Goal: Information Seeking & Learning: Learn about a topic

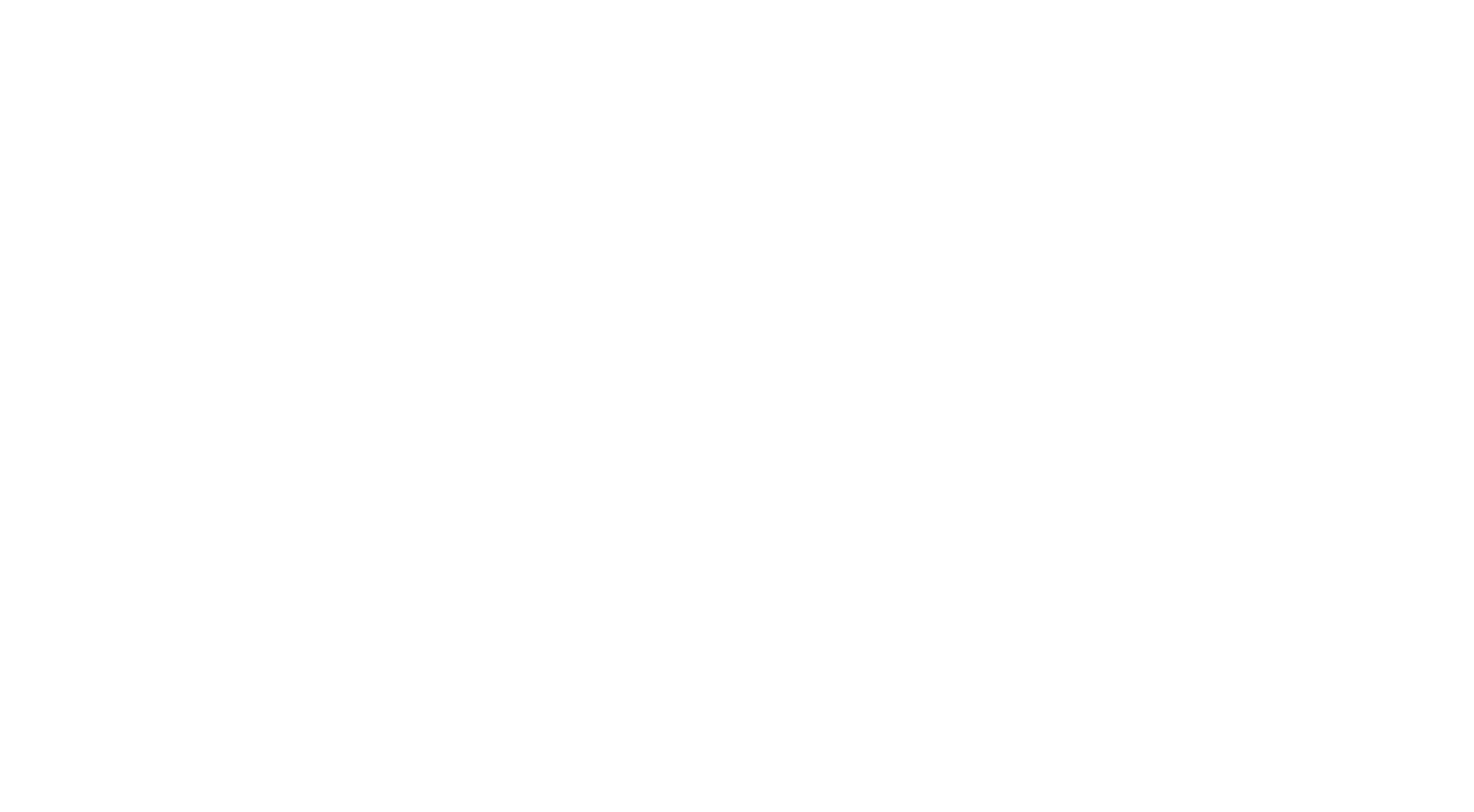
scroll to position [184, 0]
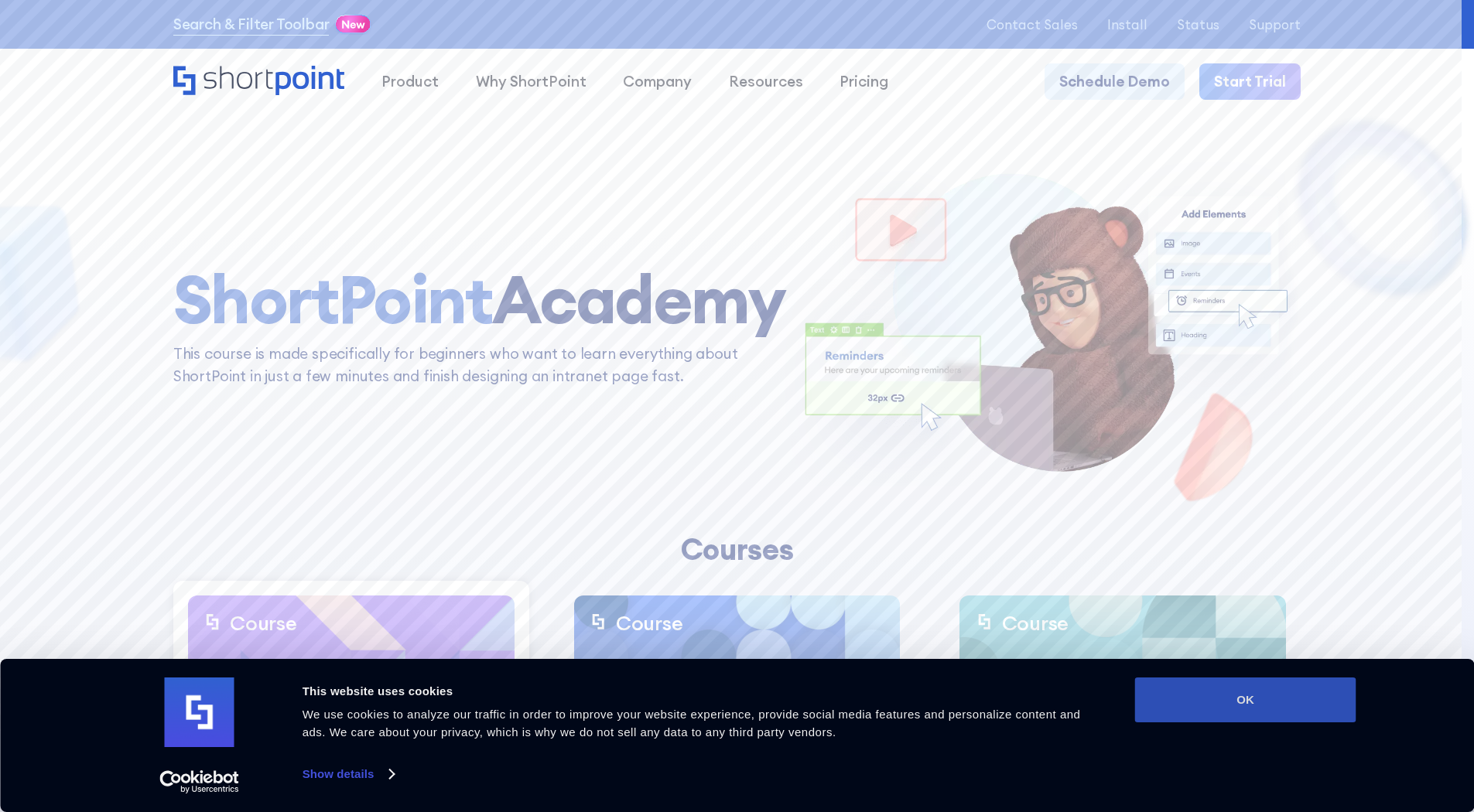
click at [1309, 686] on button "OK" at bounding box center [1246, 700] width 221 height 45
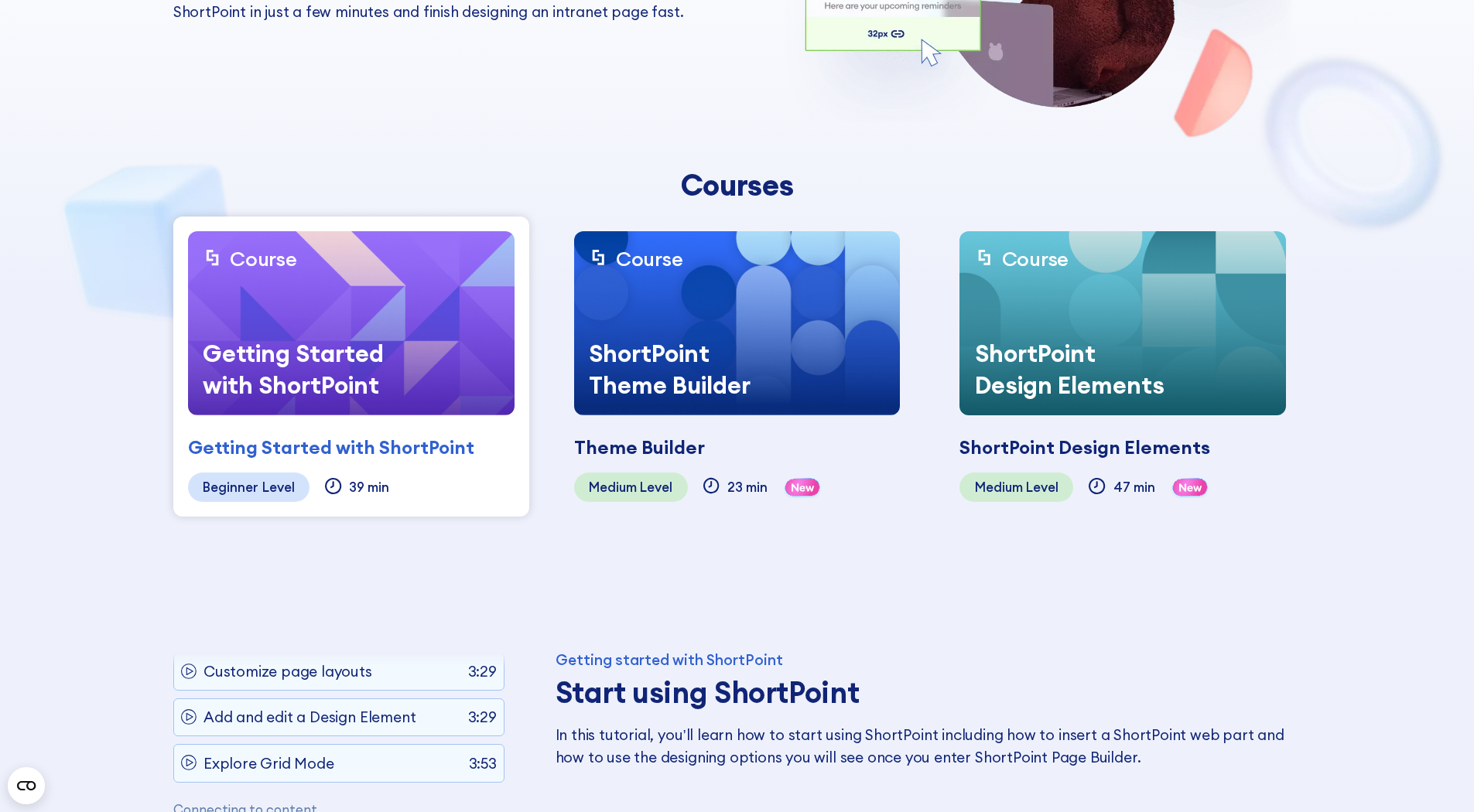
scroll to position [310, 0]
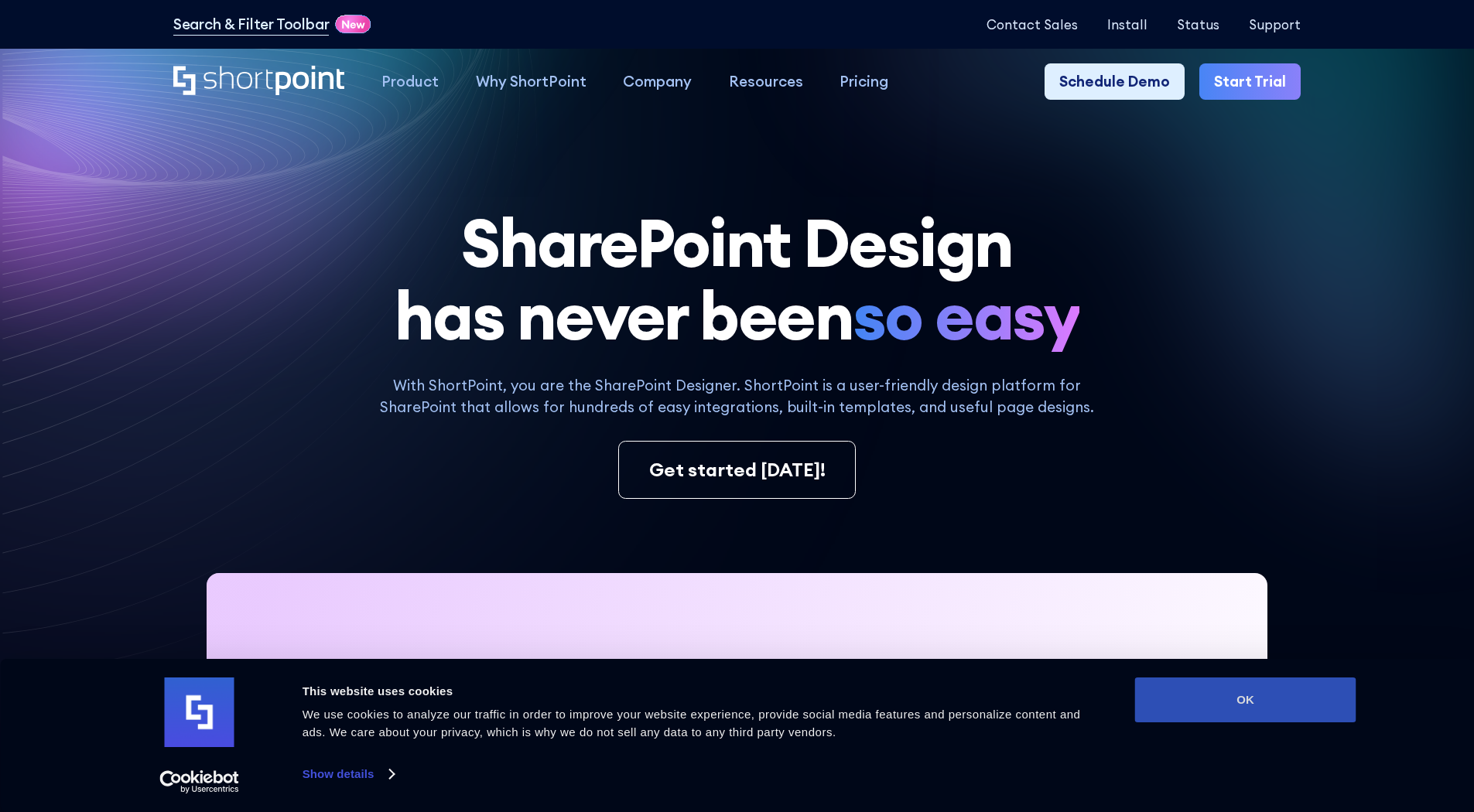
click at [1161, 701] on button "OK" at bounding box center [1246, 700] width 221 height 45
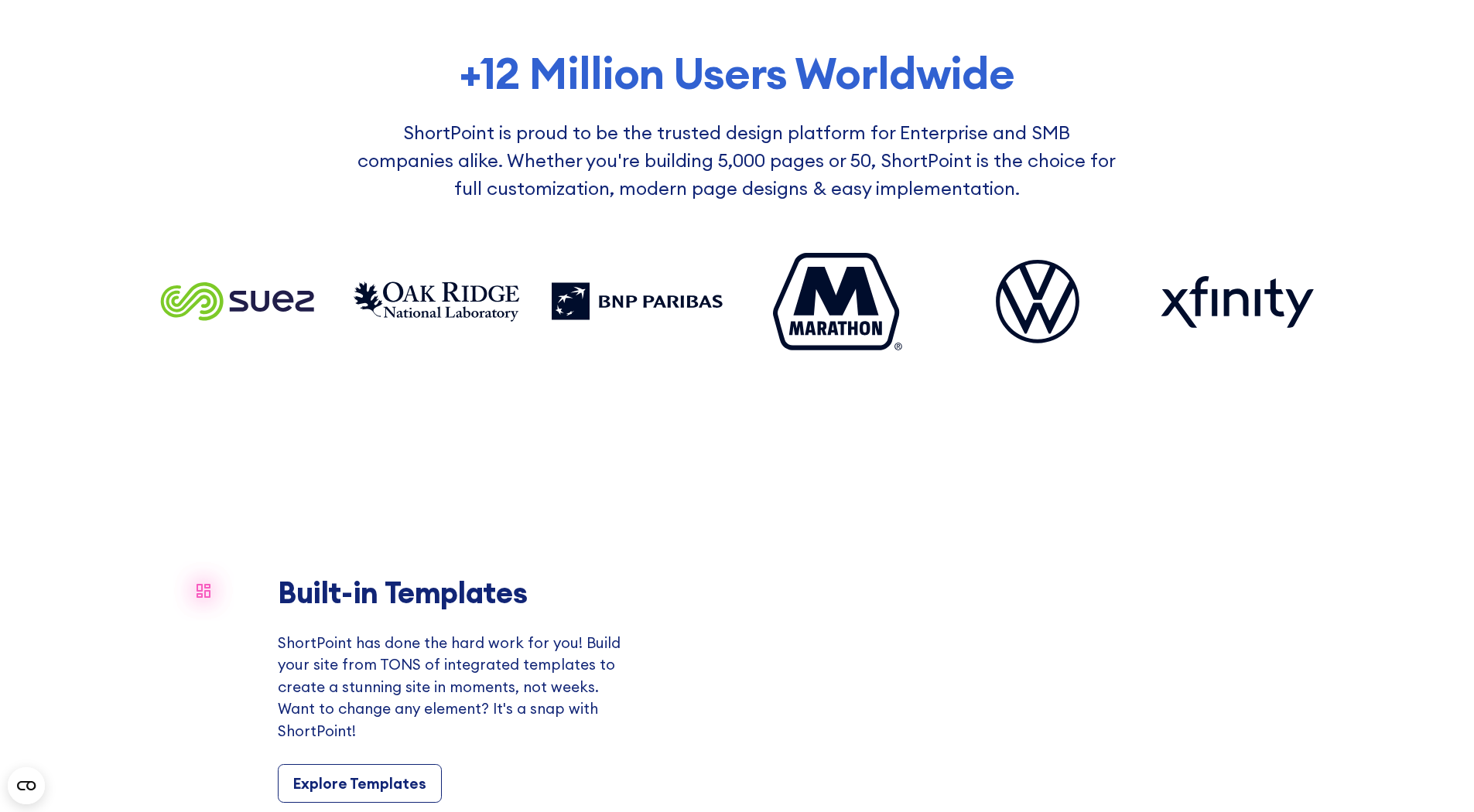
scroll to position [1315, 0]
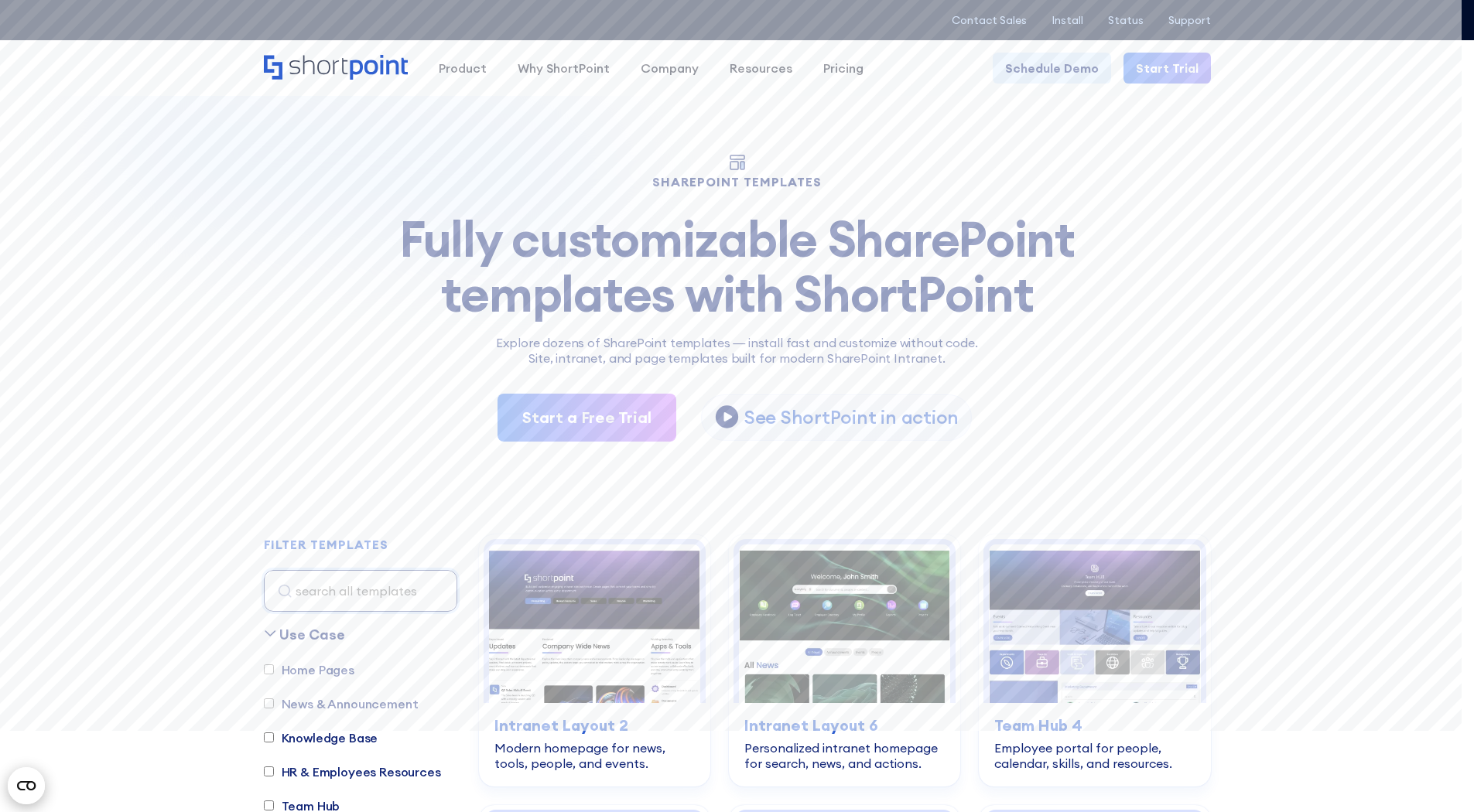
click at [33, 789] on icon "Open CMP widget" at bounding box center [25, 786] width 18 height 10
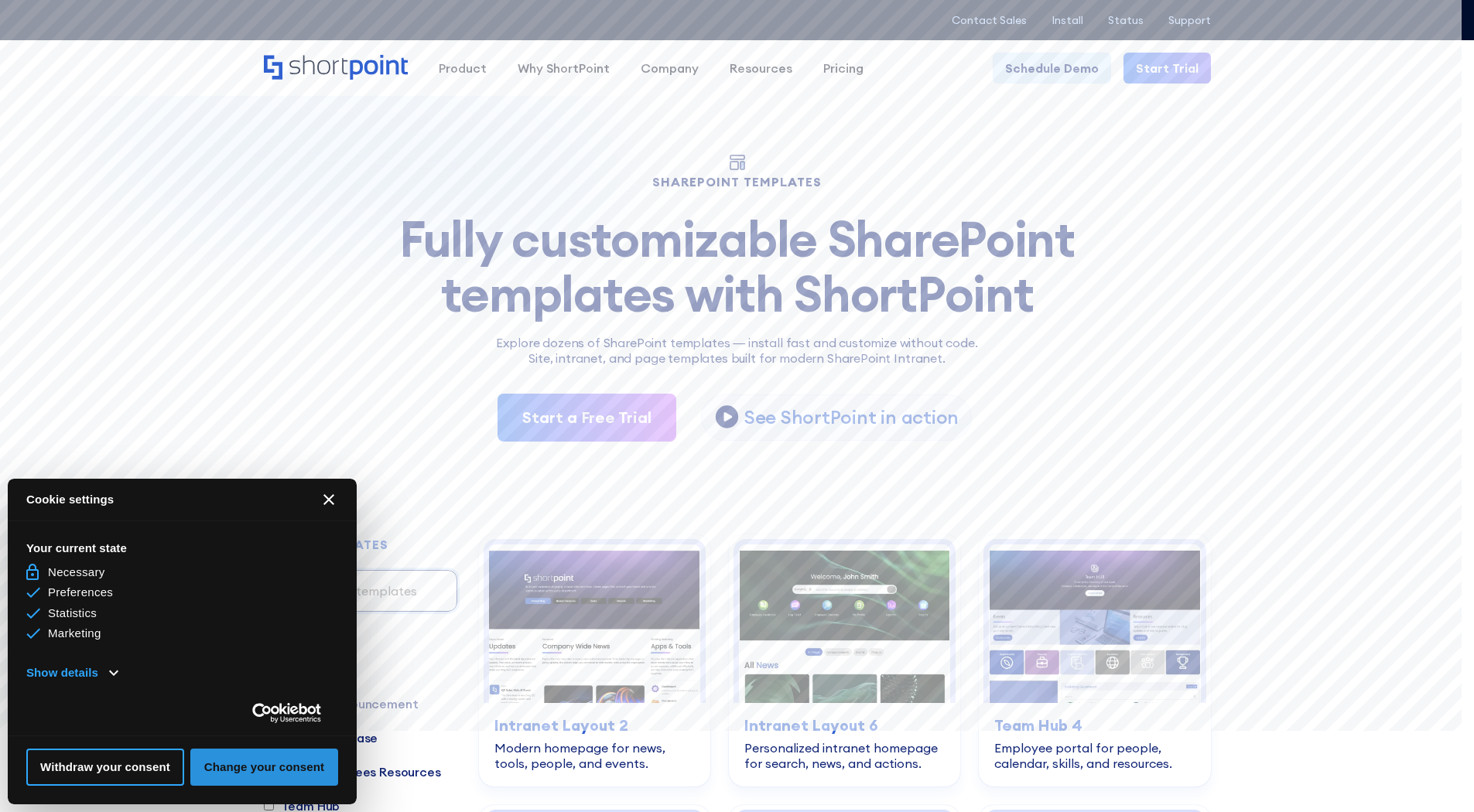
click at [265, 772] on button "Change your consent" at bounding box center [264, 767] width 148 height 37
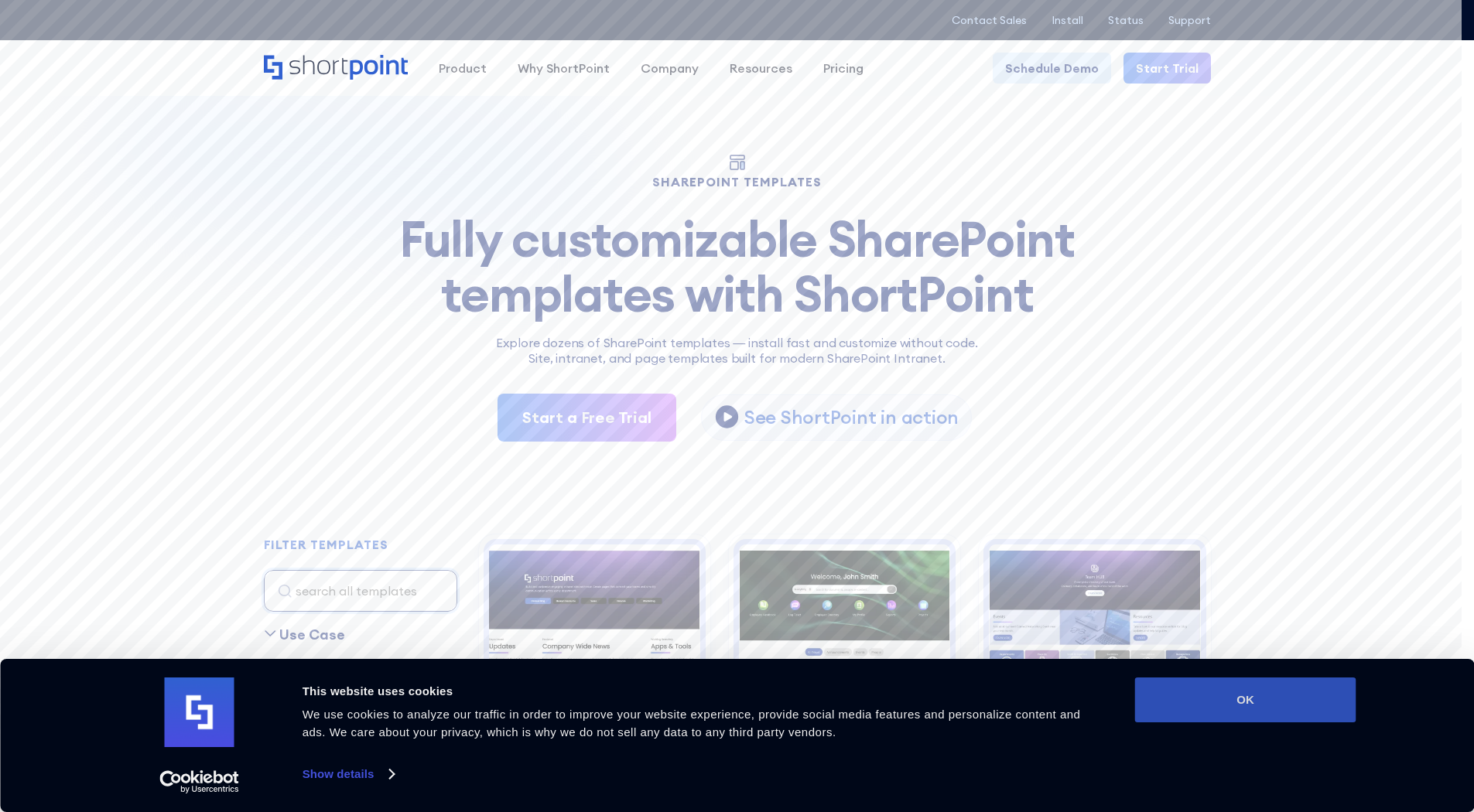
click at [1269, 688] on button "OK" at bounding box center [1246, 700] width 221 height 45
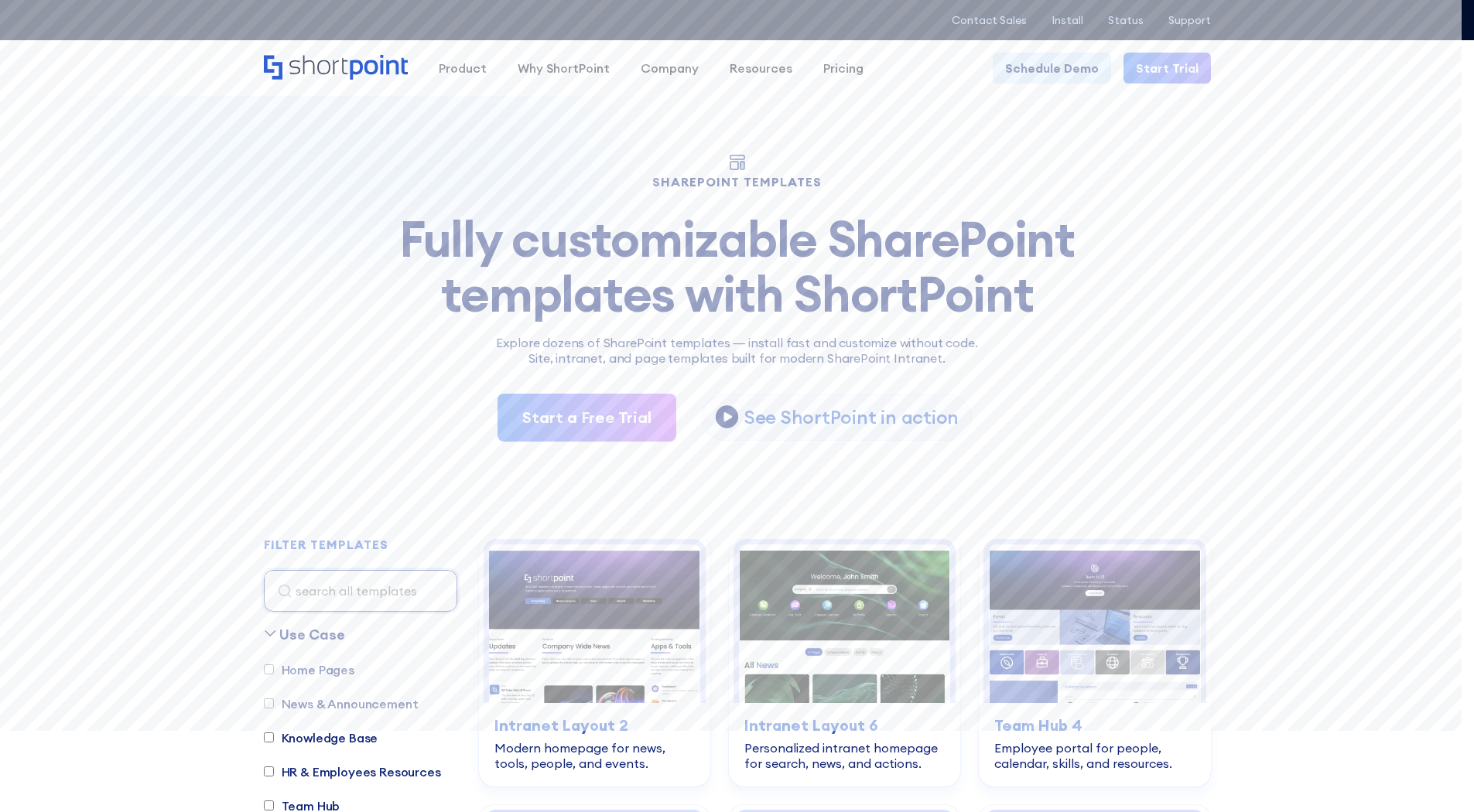
scroll to position [661, 36]
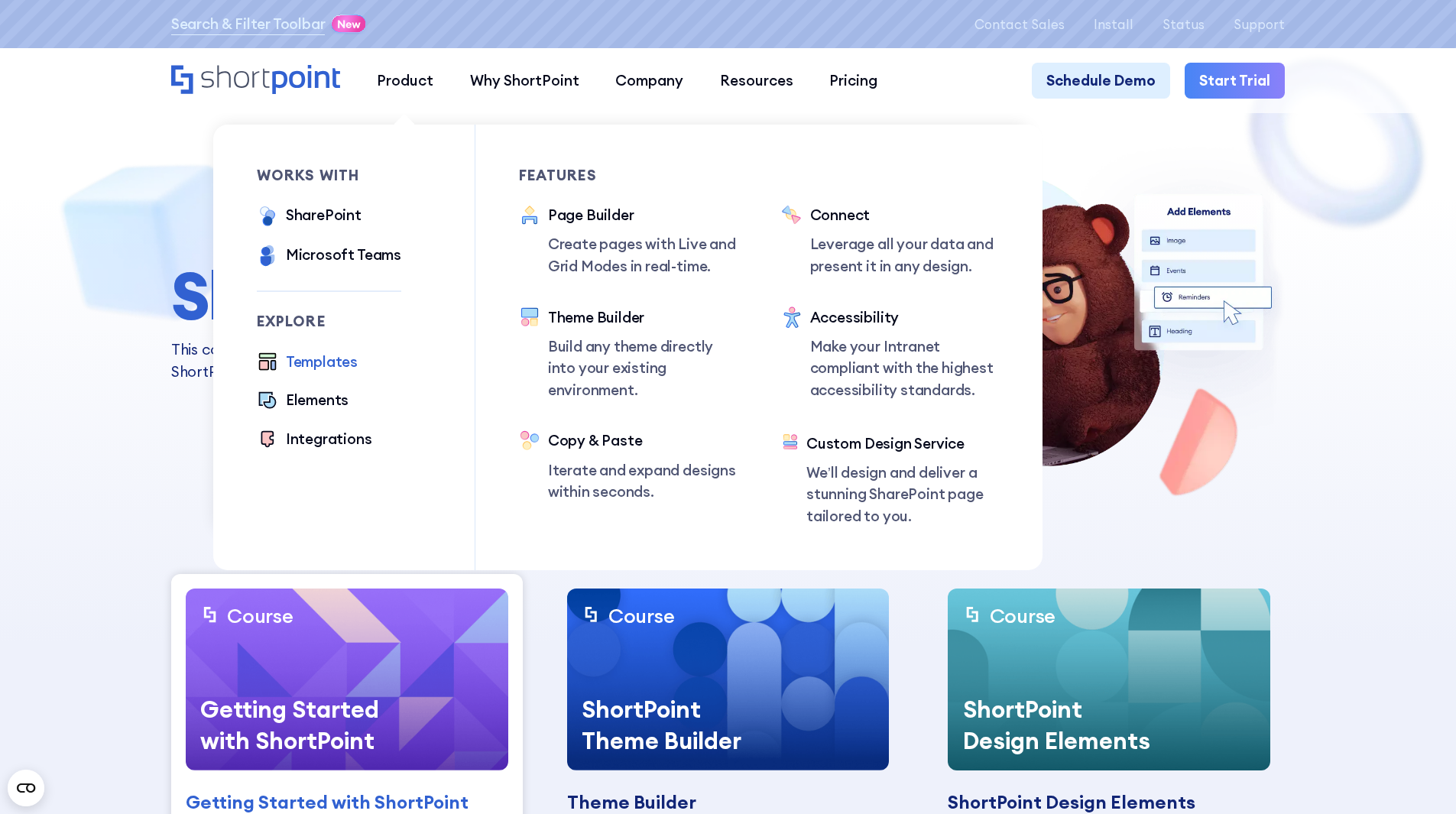
click at [310, 365] on div "Templates" at bounding box center [322, 362] width 72 height 22
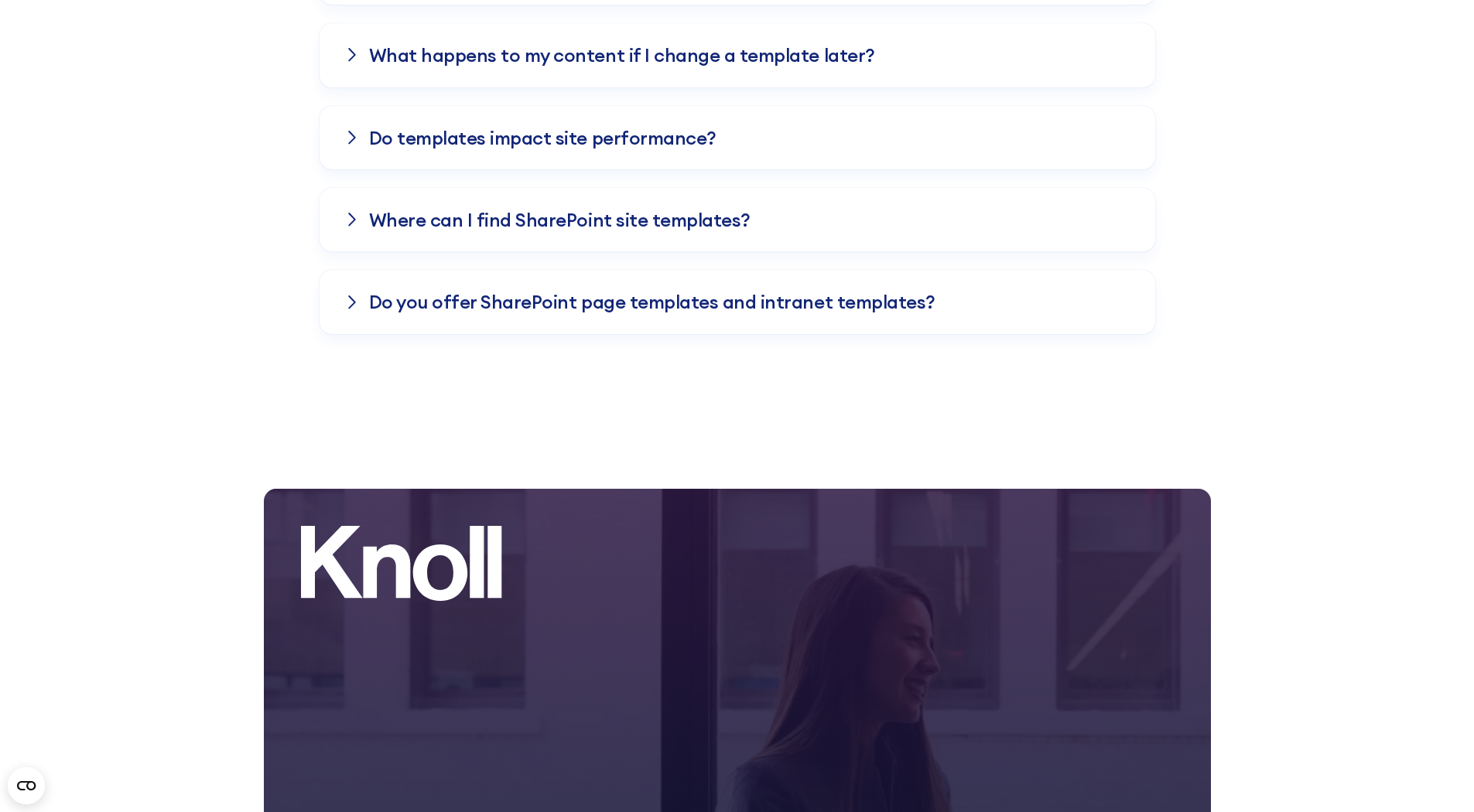
scroll to position [5447, 0]
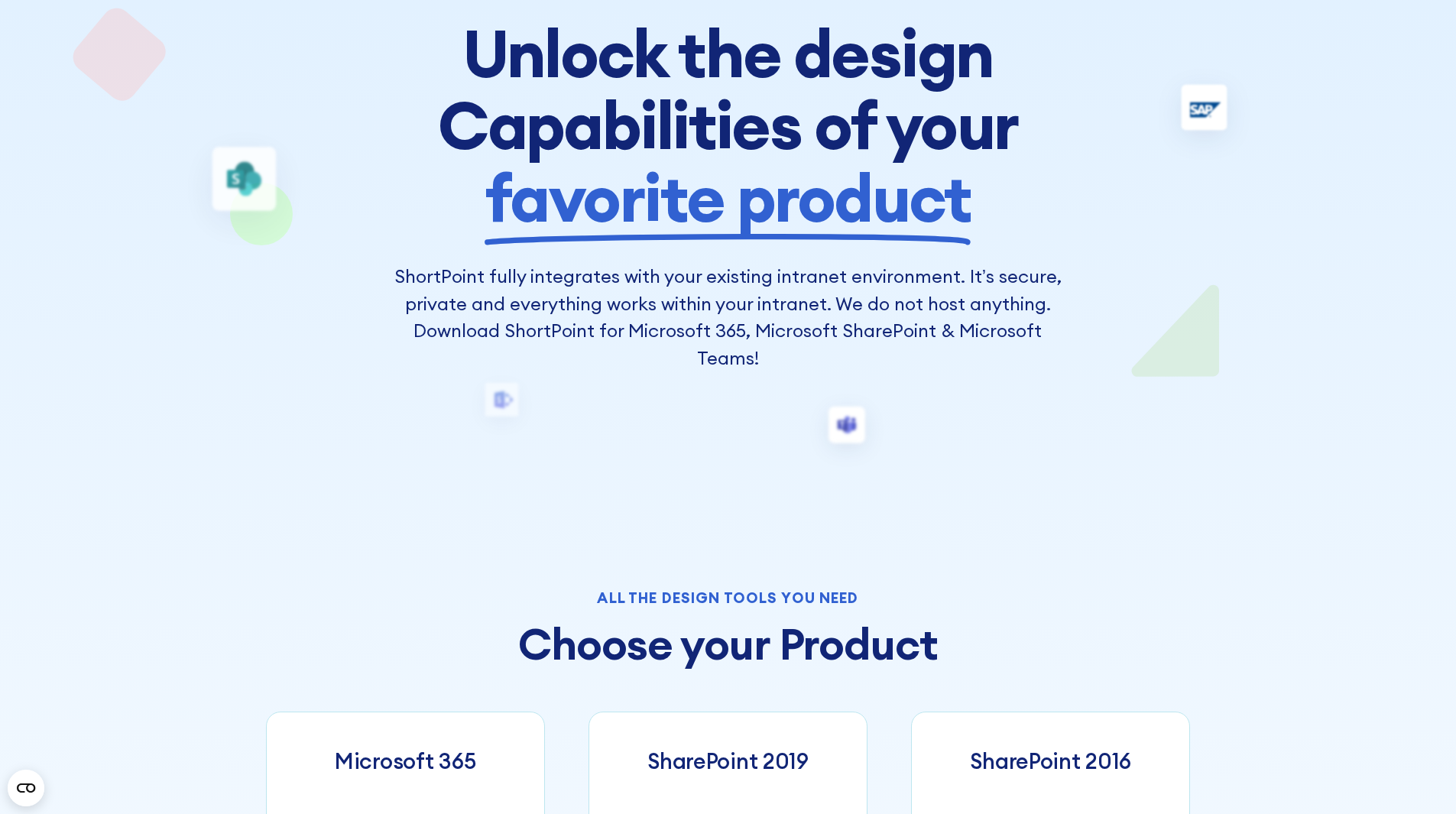
scroll to position [153, 0]
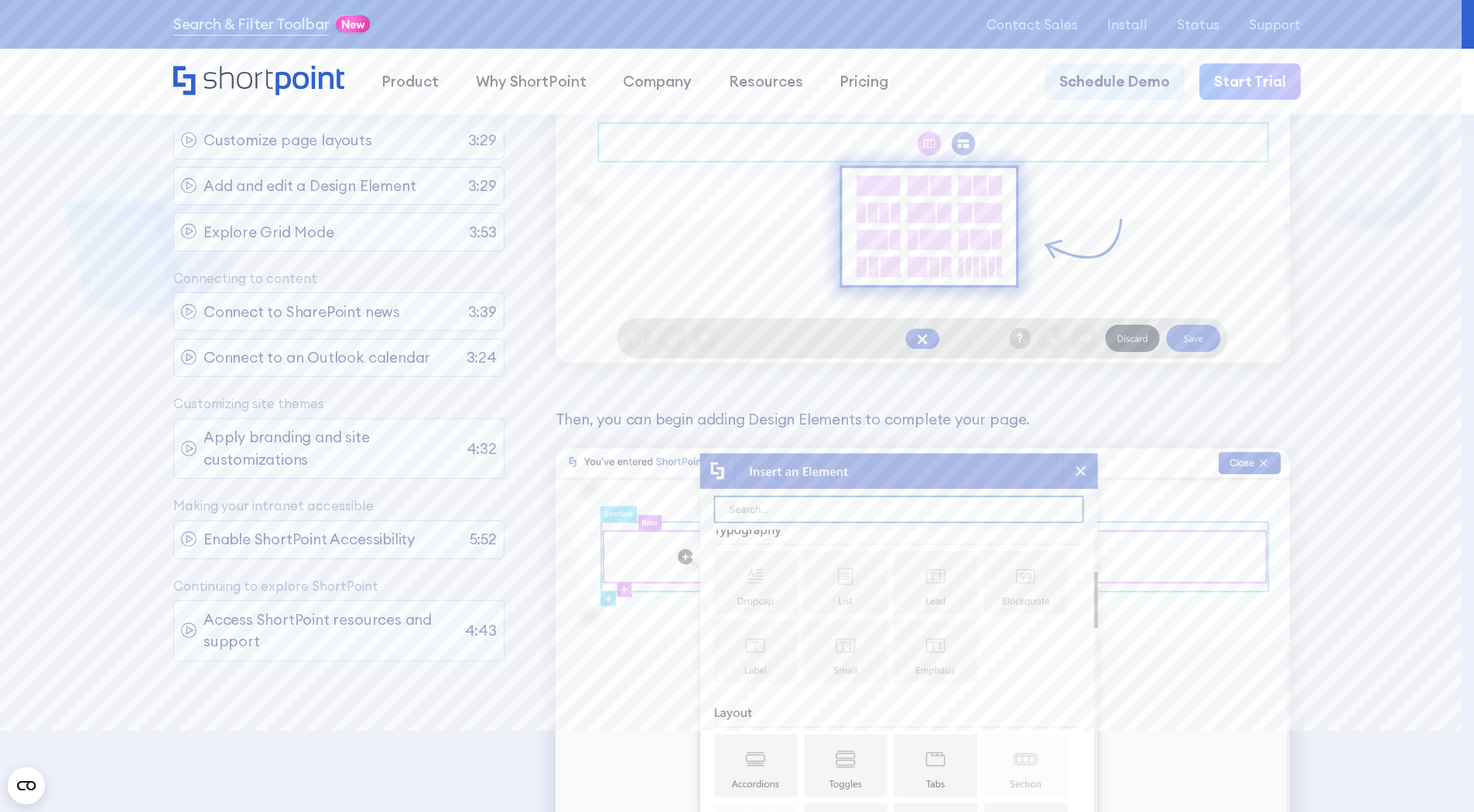
scroll to position [8048, 0]
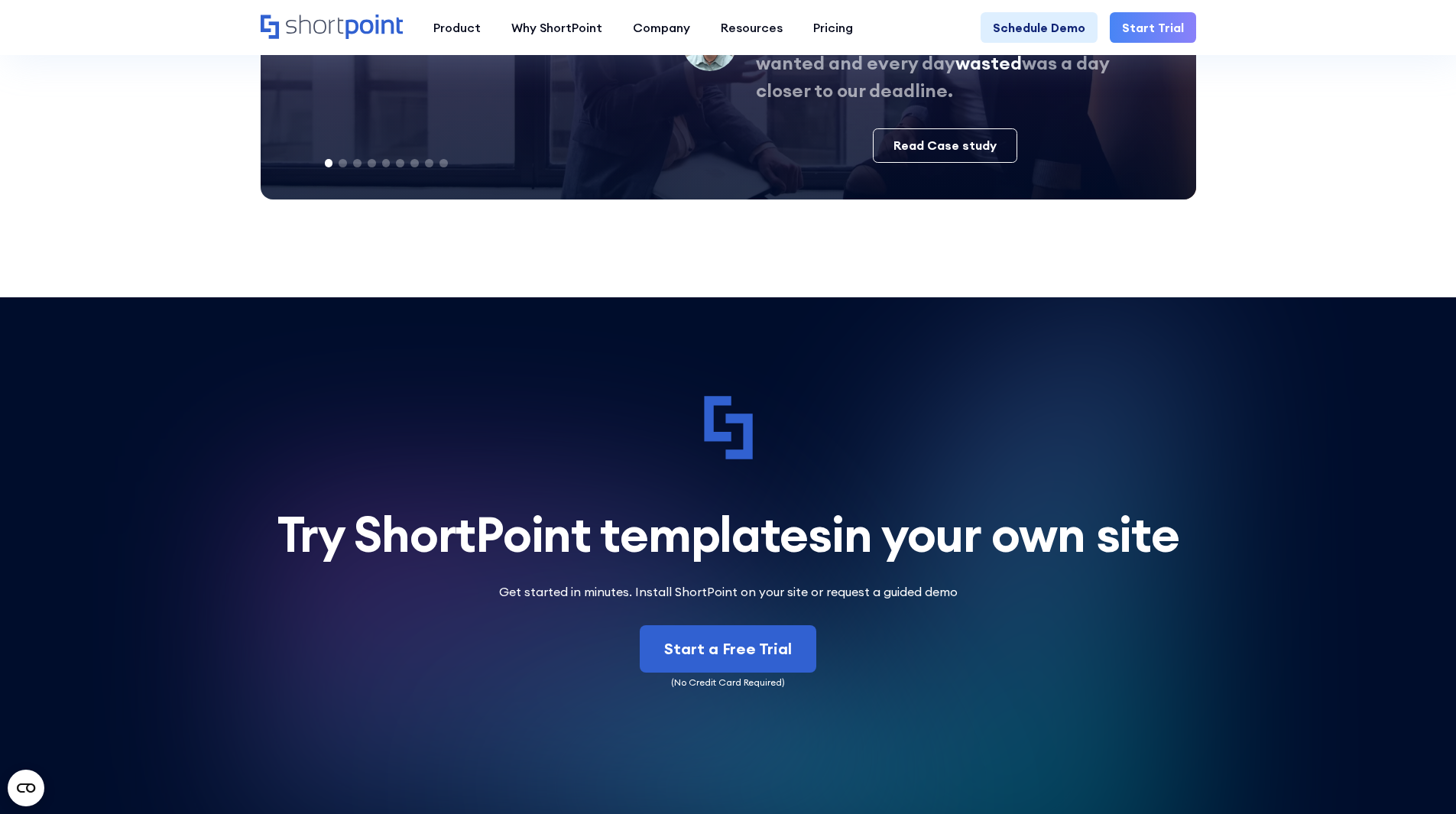
scroll to position [6375, 0]
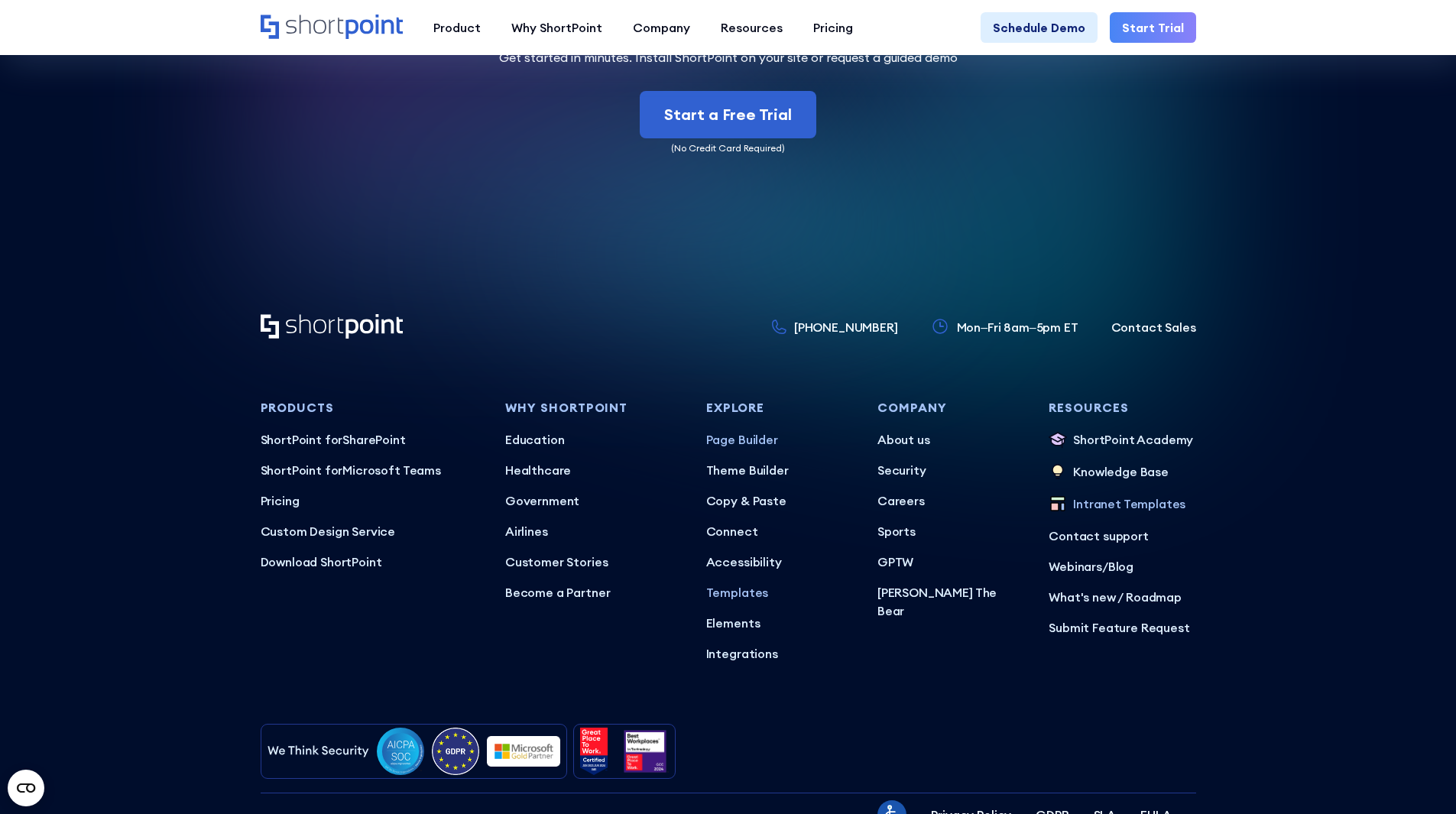
click at [735, 430] on p "Page Builder" at bounding box center [779, 439] width 146 height 18
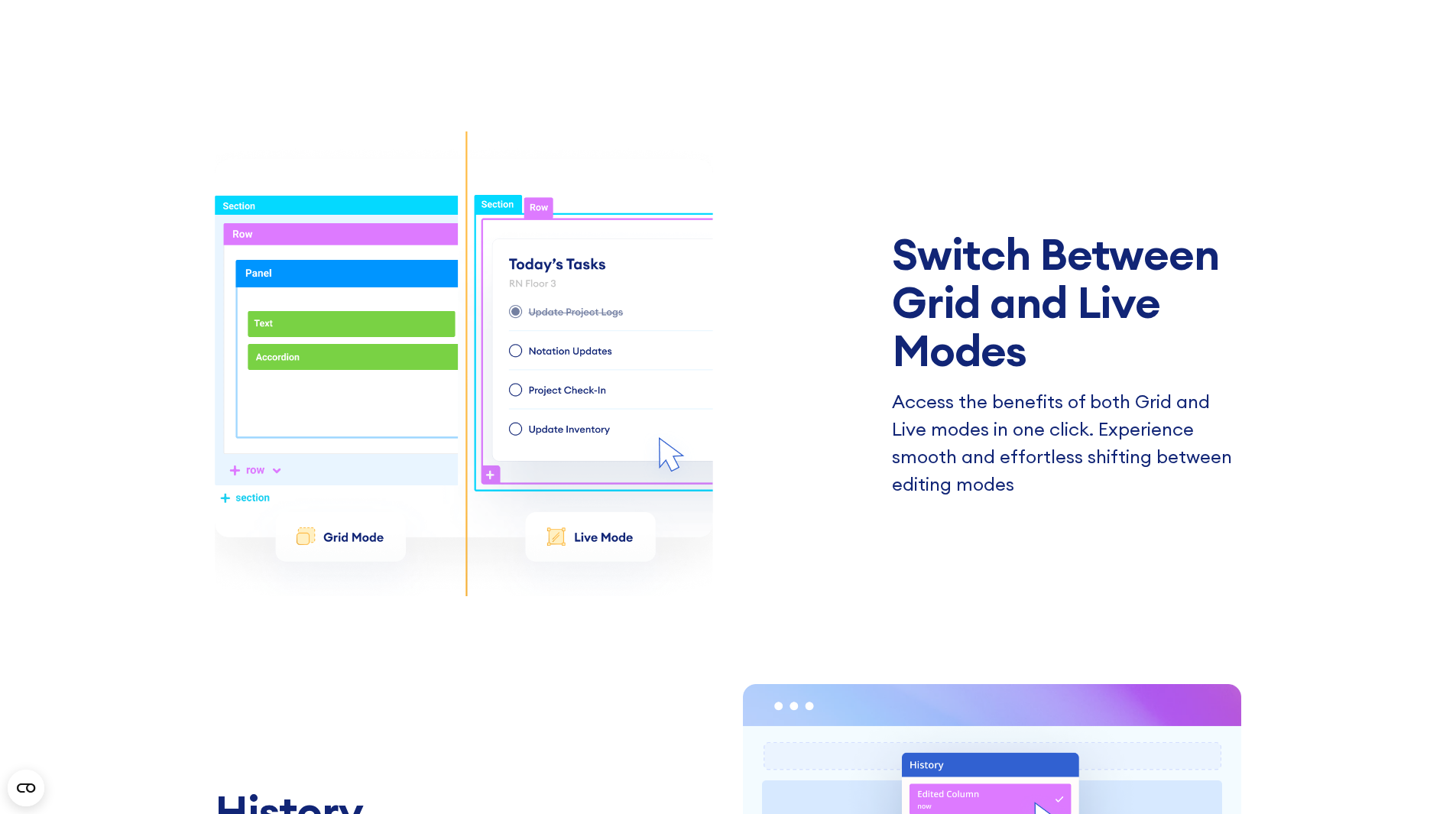
scroll to position [3057, 0]
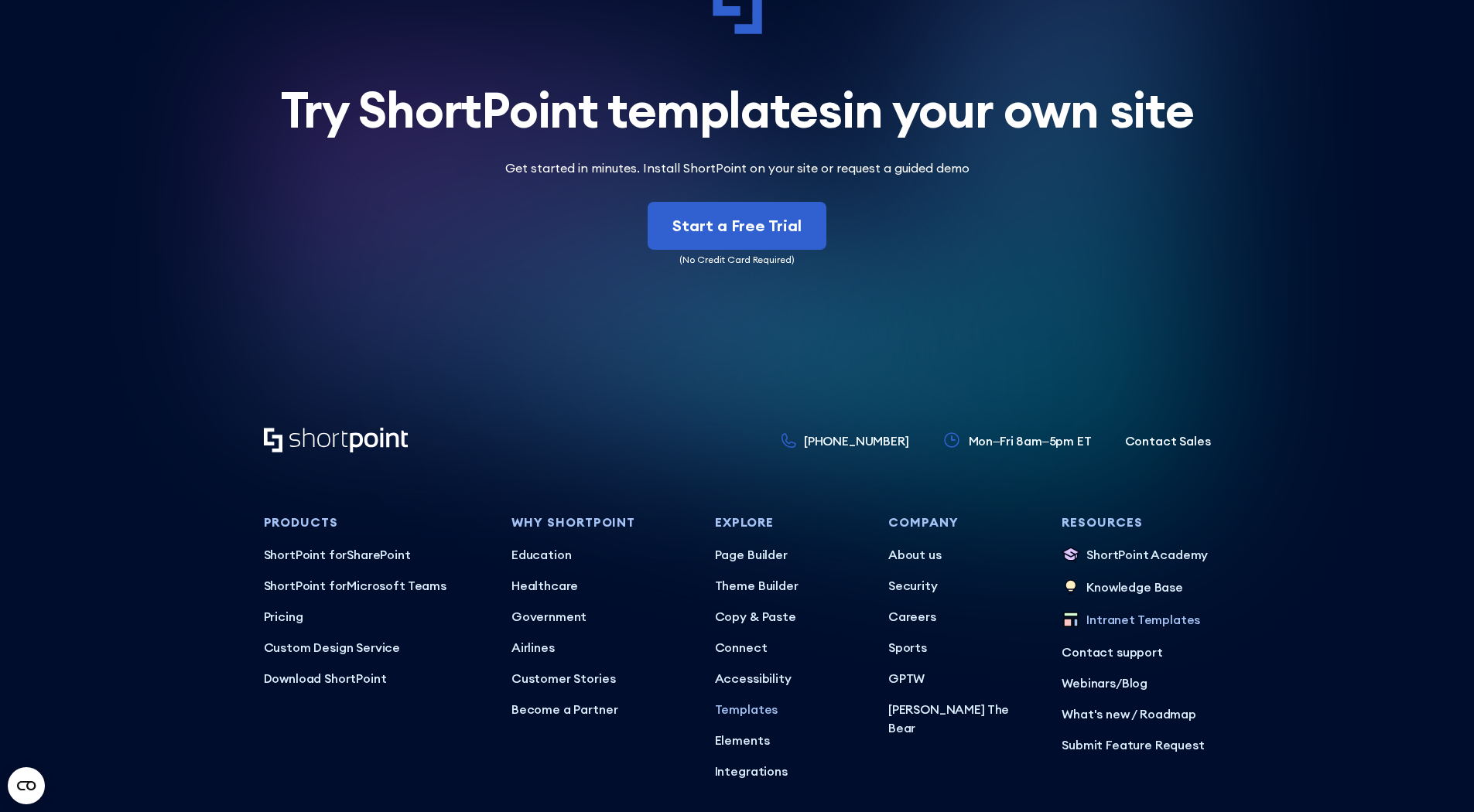
scroll to position [6104, 0]
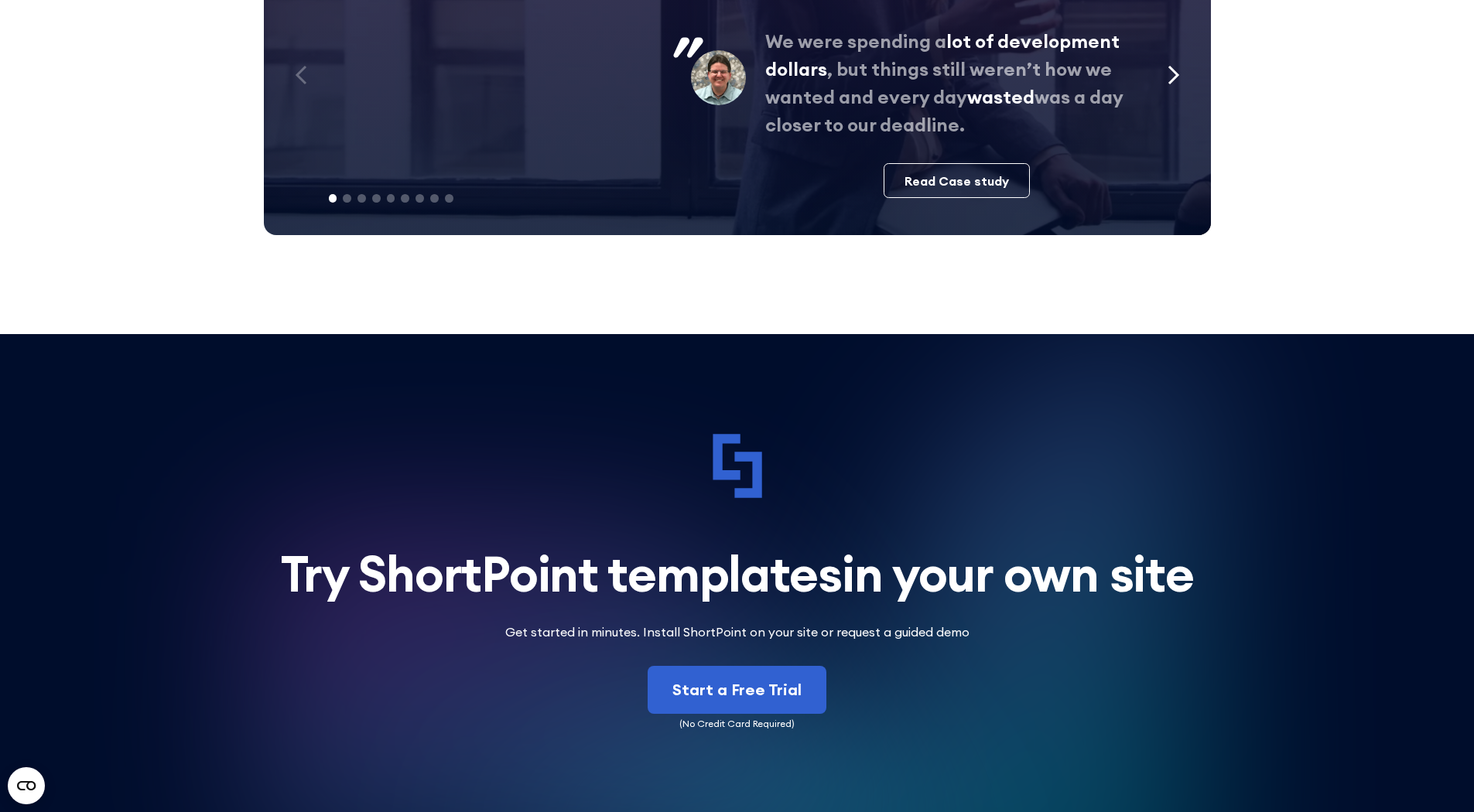
drag, startPoint x: 91, startPoint y: 552, endPoint x: 767, endPoint y: 552, distance: 676.0
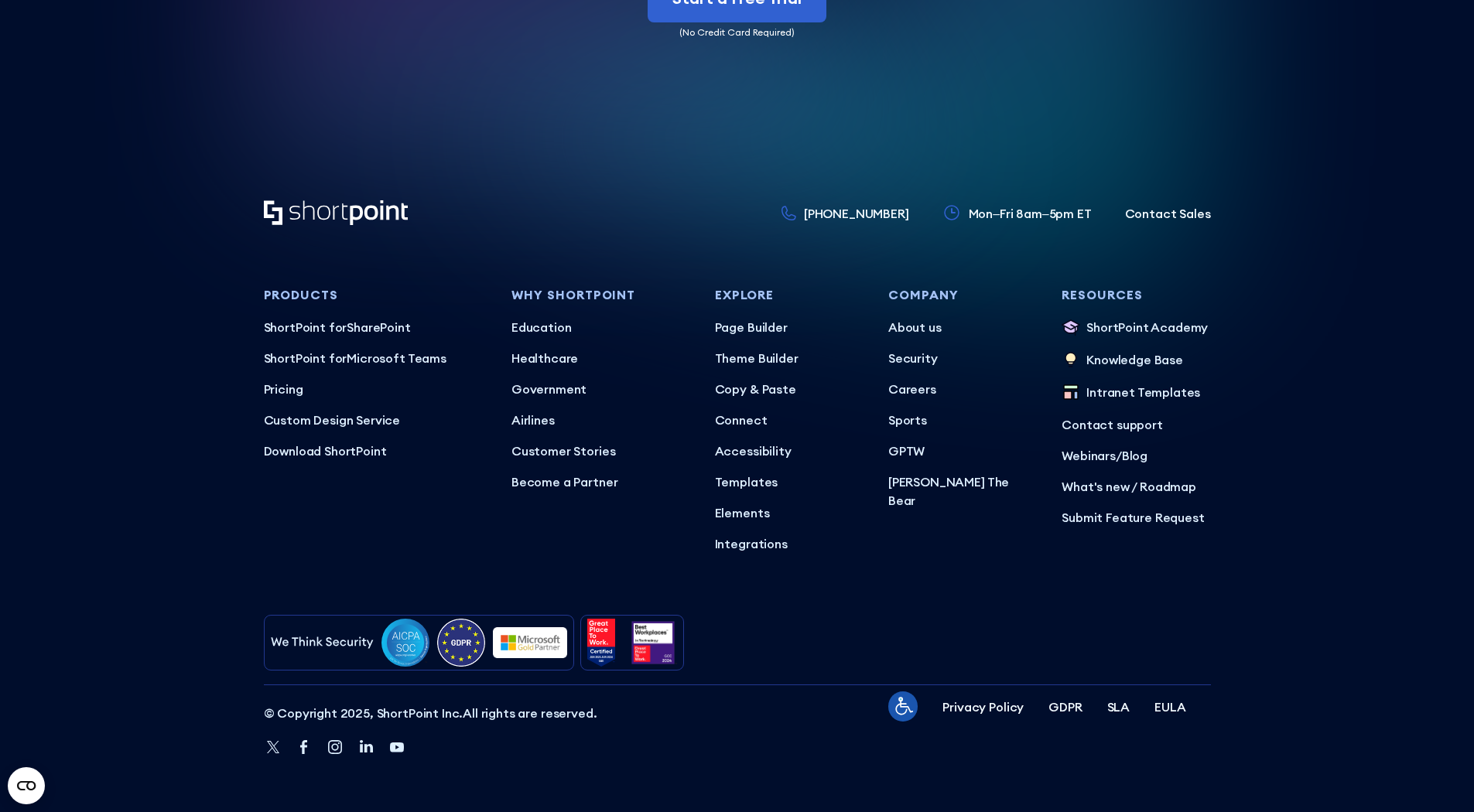
scroll to position [10444, 0]
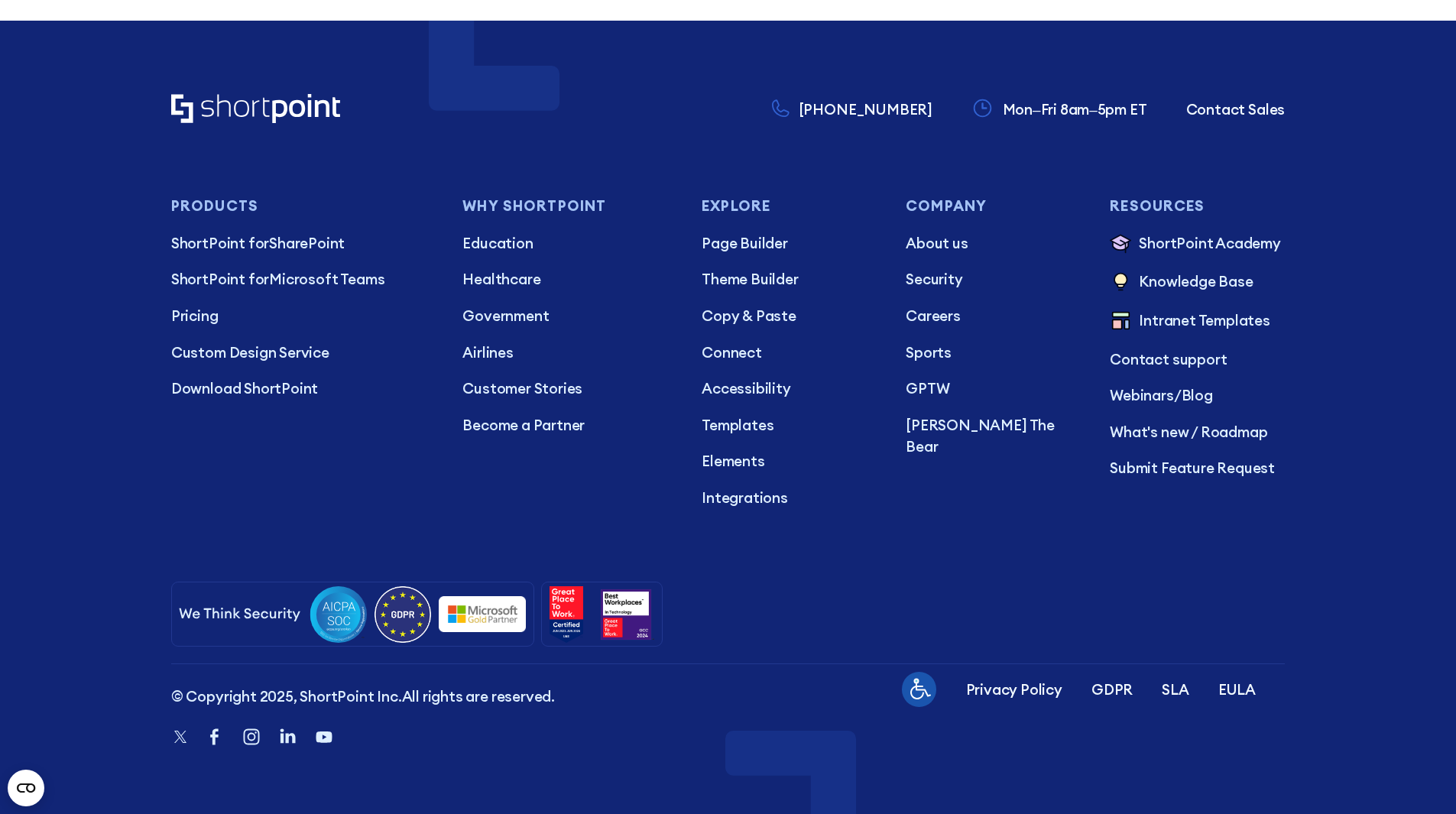
scroll to position [15745, 0]
drag, startPoint x: 366, startPoint y: 448, endPoint x: 455, endPoint y: 282, distance: 188.4
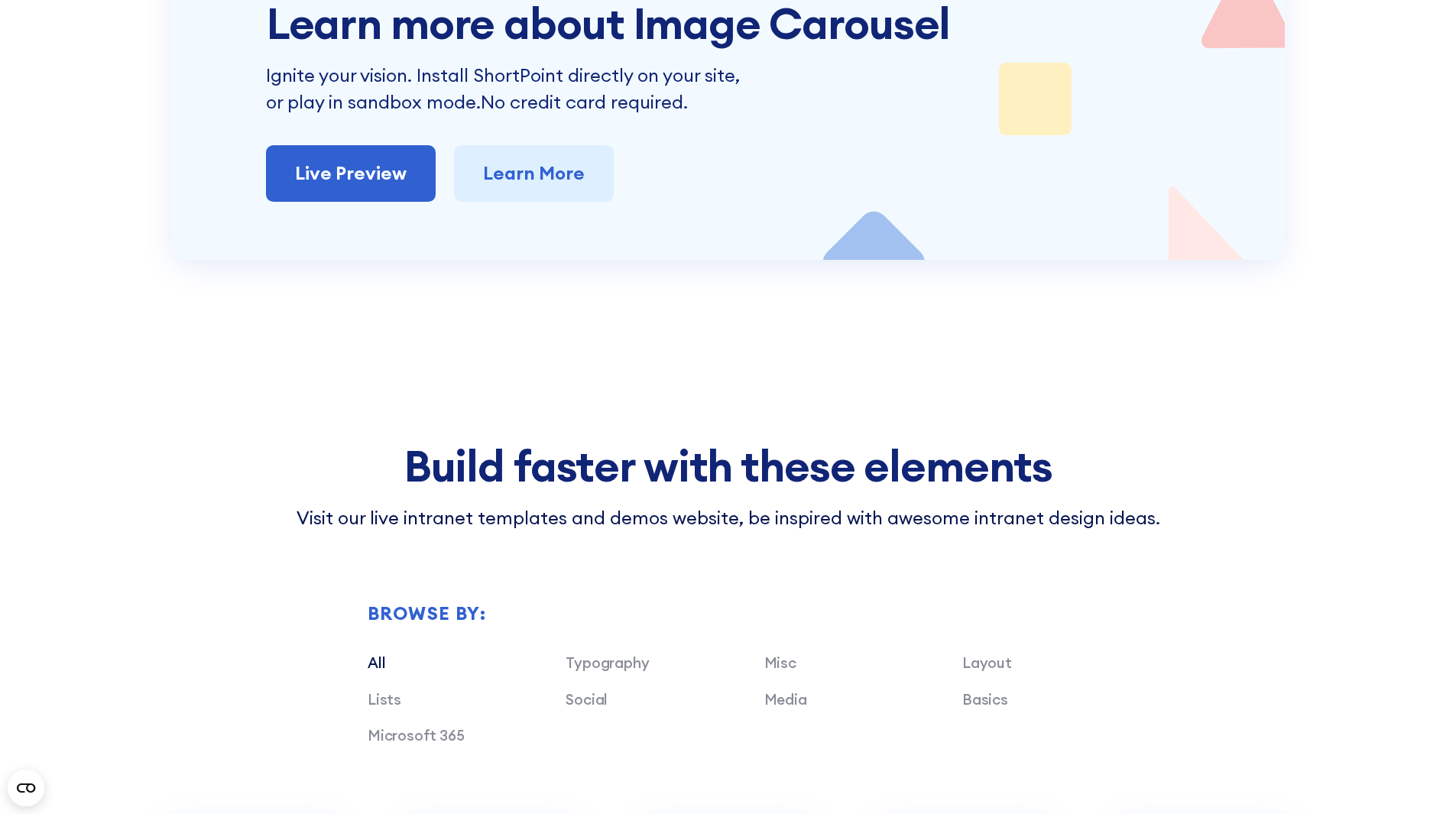
scroll to position [4127, 0]
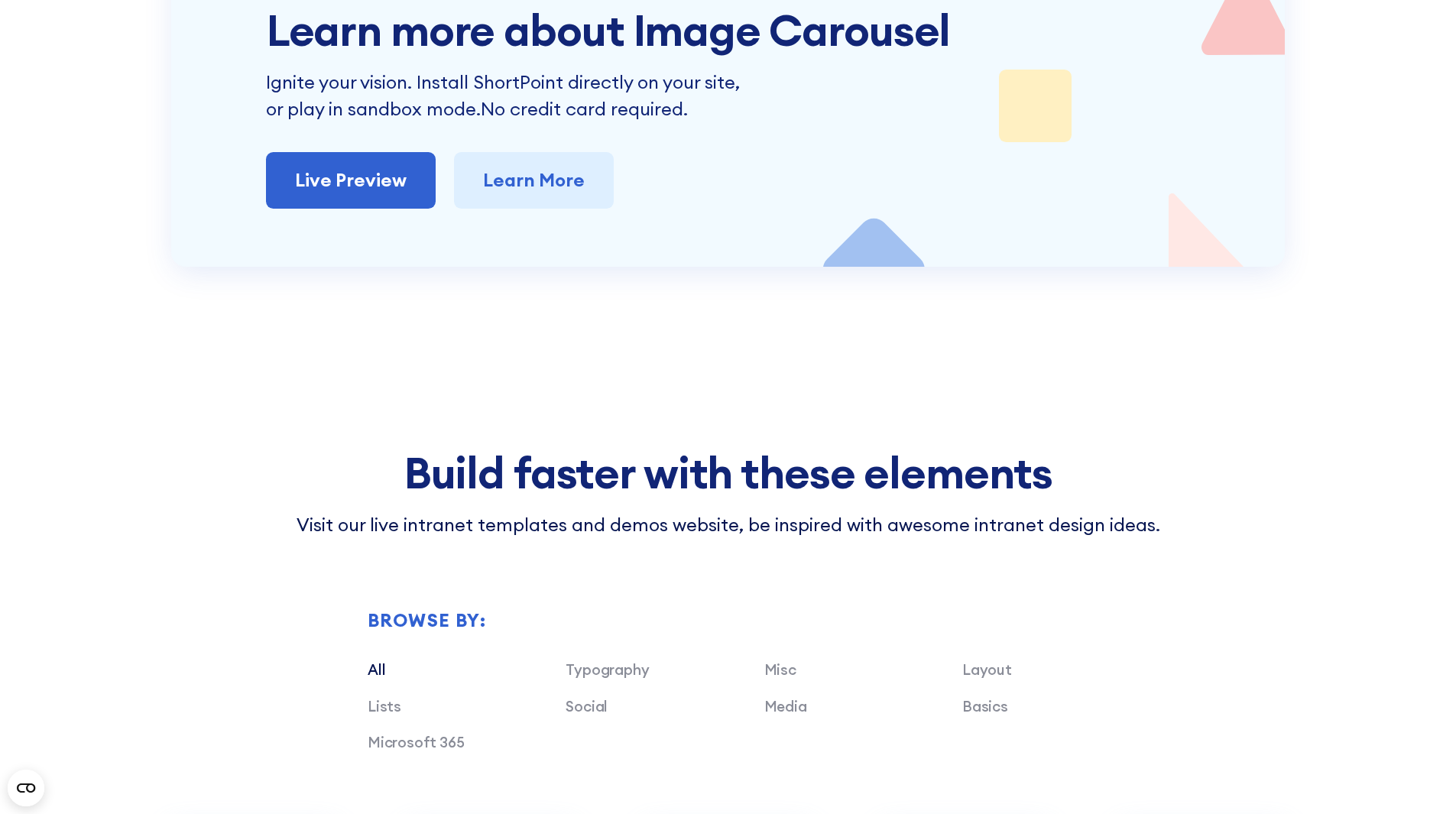
click at [0, 0] on h2 "Add ANY SharePoint web part" at bounding box center [0, 0] width 0 height 0
click at [0, 0] on section "Add ANY SharePoint web part Quick Links Show a collection of links to content s…" at bounding box center [0, 0] width 0 height 0
click at [0, 0] on h2 "Add ANY SharePoint web part" at bounding box center [0, 0] width 0 height 0
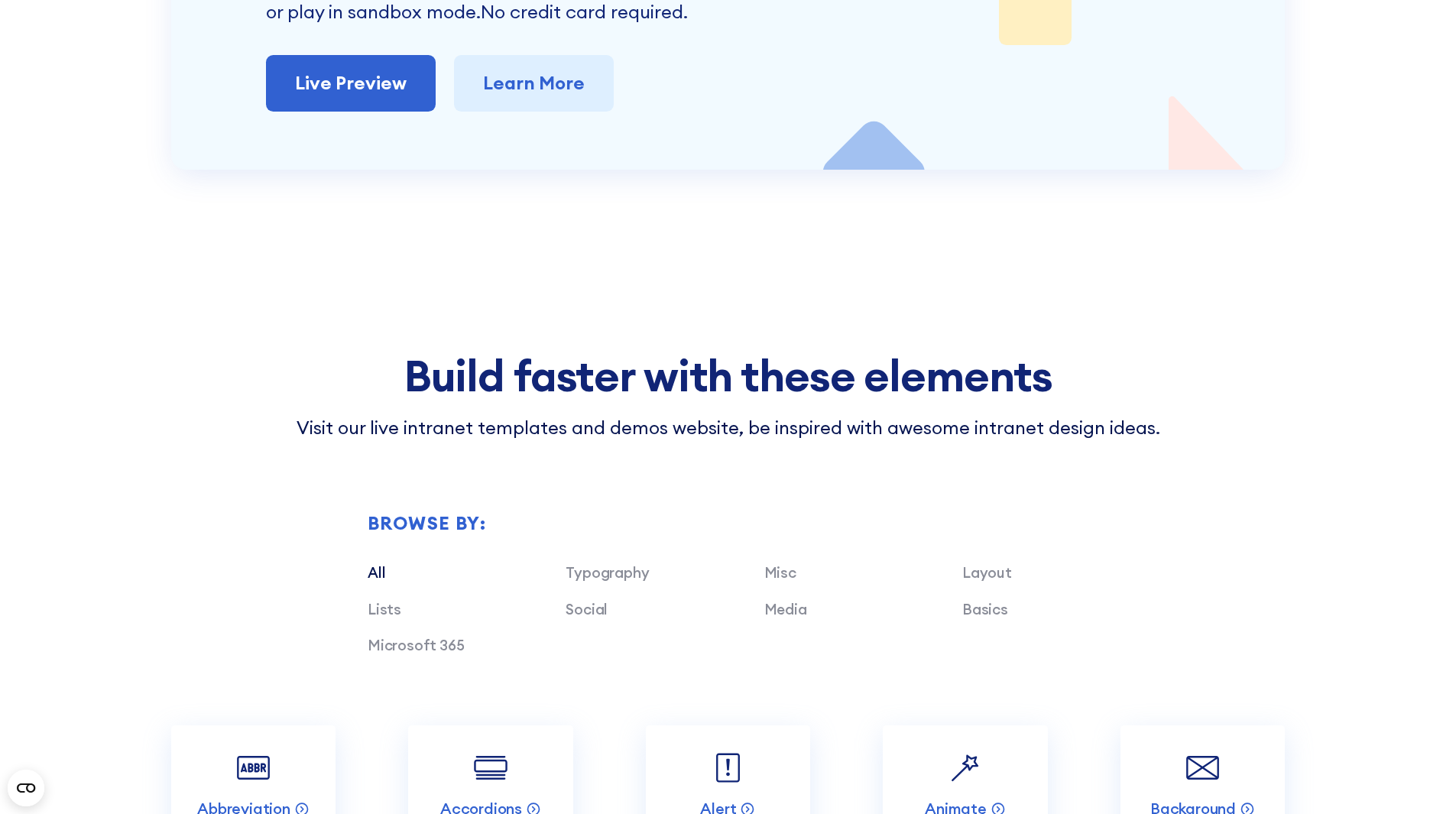
scroll to position [4356, 0]
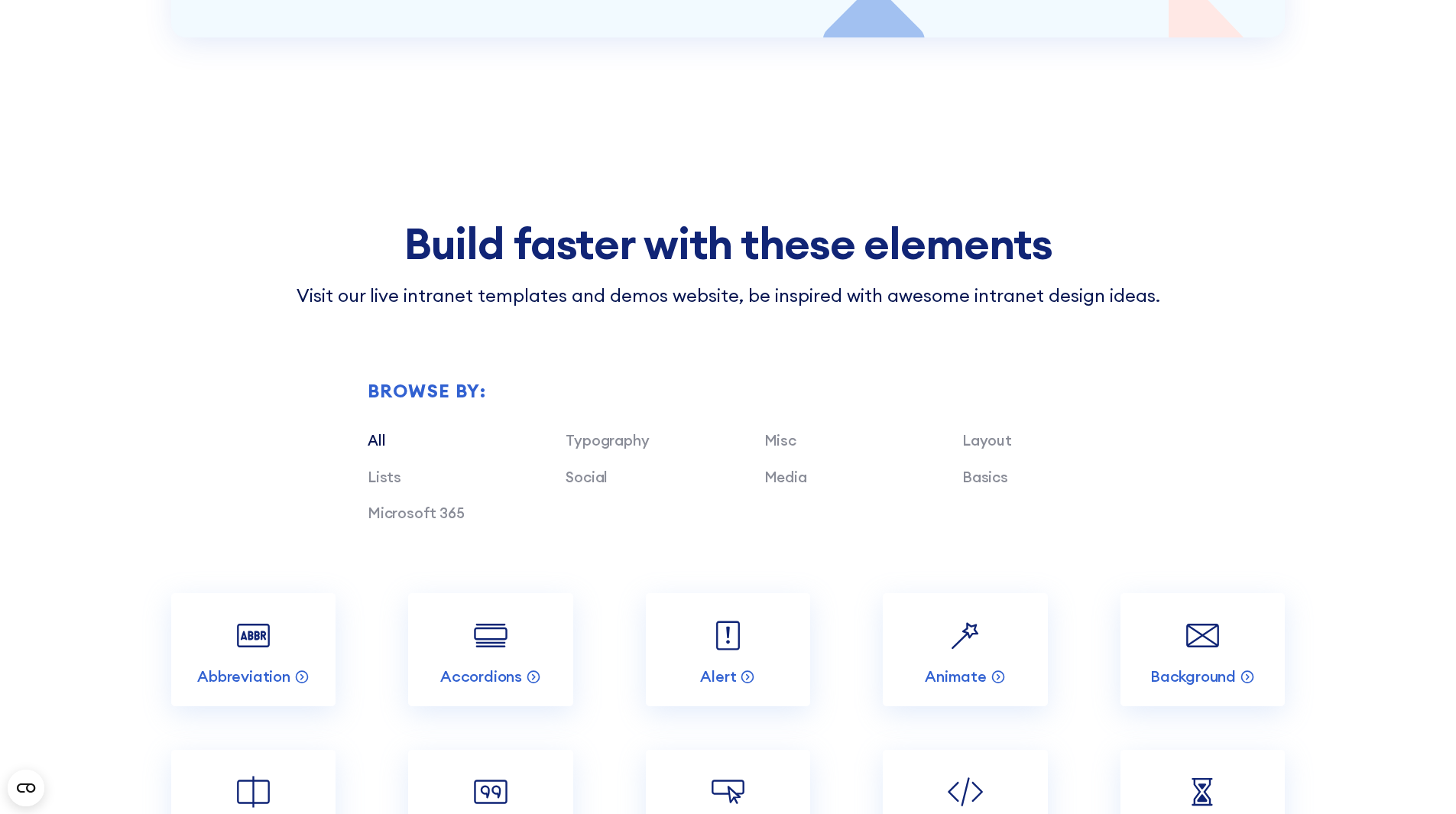
click at [0, 0] on h2 "Add ANY SharePoint web part" at bounding box center [0, 0] width 0 height 0
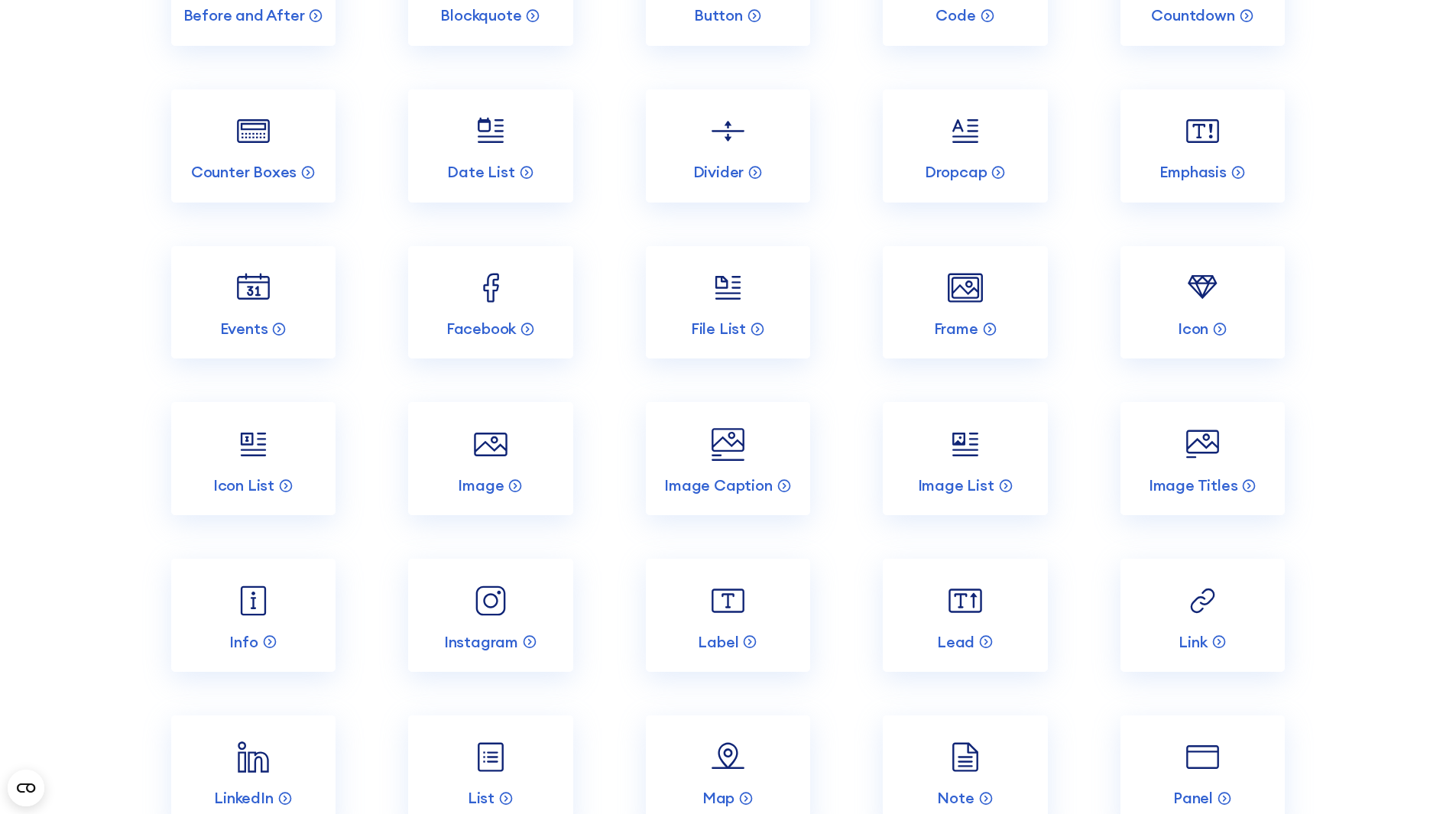
scroll to position [5427, 0]
